Goal: Navigation & Orientation: Find specific page/section

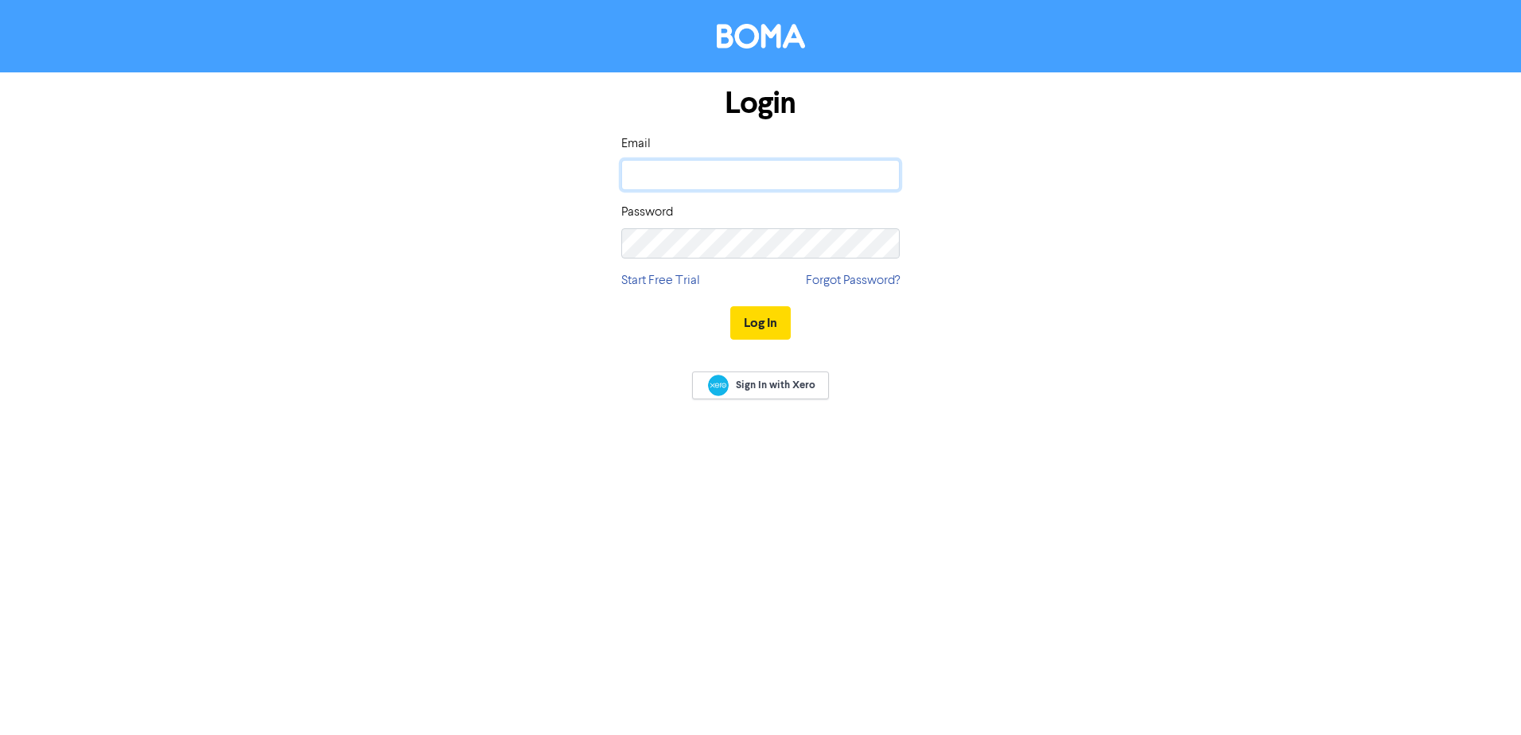
click at [659, 180] on input "email" at bounding box center [760, 175] width 278 height 30
type input "lana@achievebusiness.com.au"
click at [730, 306] on button "Log In" at bounding box center [760, 322] width 60 height 33
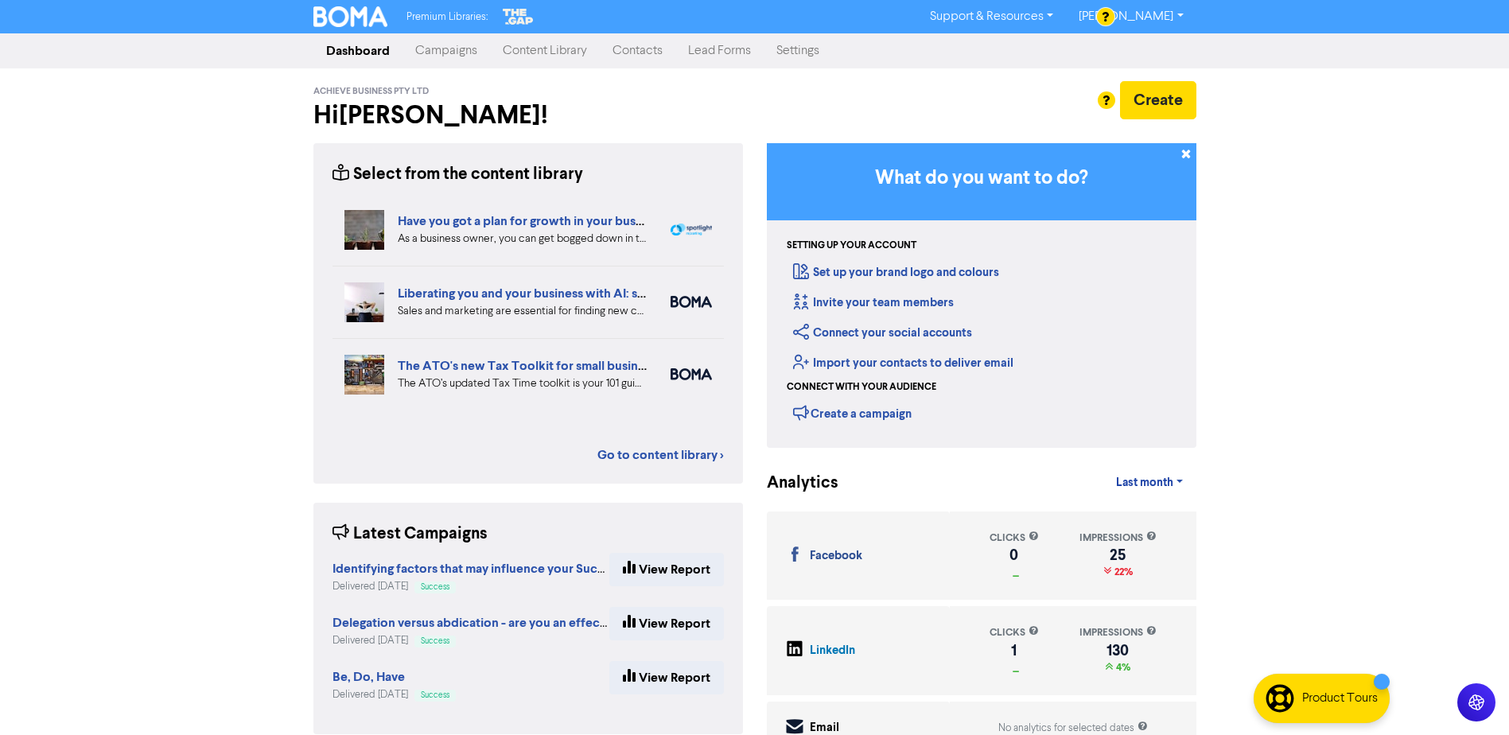
click at [441, 58] on link "Campaigns" at bounding box center [447, 51] width 88 height 32
